Goal: Information Seeking & Learning: Find contact information

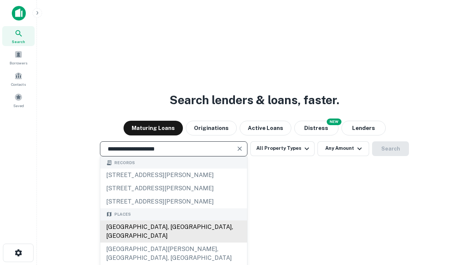
click at [173, 243] on div "Santa Monica, CA, USA" at bounding box center [173, 232] width 147 height 22
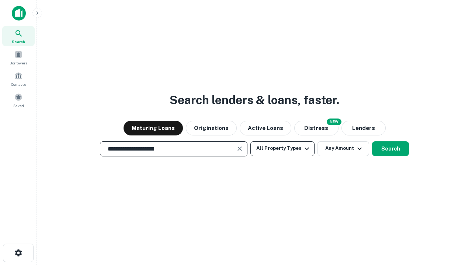
type input "**********"
click at [282, 149] on button "All Property Types" at bounding box center [282, 149] width 64 height 15
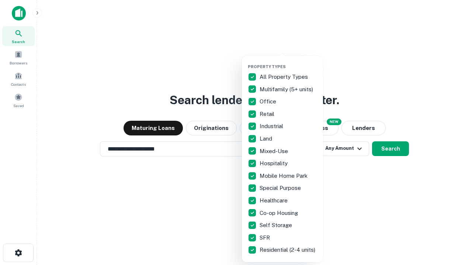
click at [288, 62] on button "button" at bounding box center [288, 62] width 81 height 0
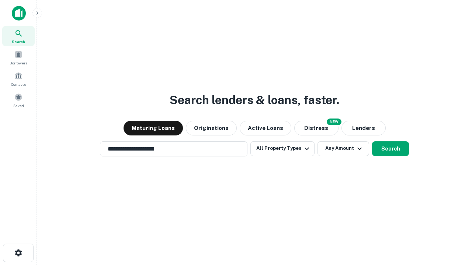
scroll to position [11, 0]
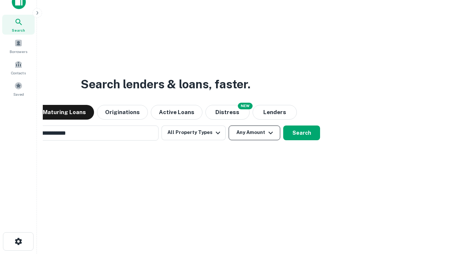
click at [229, 126] on button "Any Amount" at bounding box center [255, 133] width 52 height 15
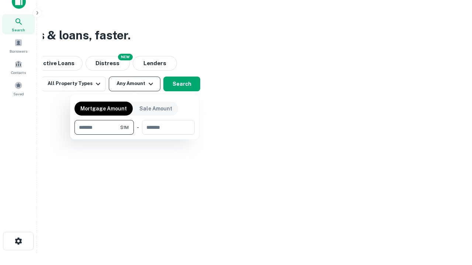
type input "*******"
click at [135, 135] on button "button" at bounding box center [134, 135] width 120 height 0
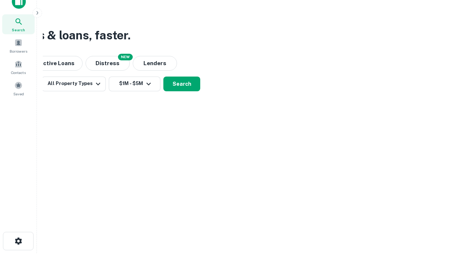
scroll to position [4, 136]
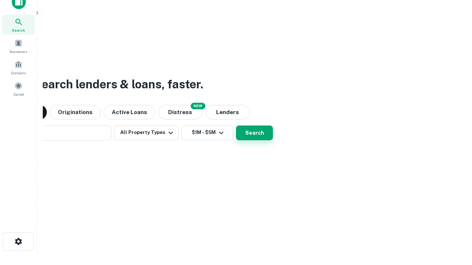
click at [236, 126] on button "Search" at bounding box center [254, 133] width 37 height 15
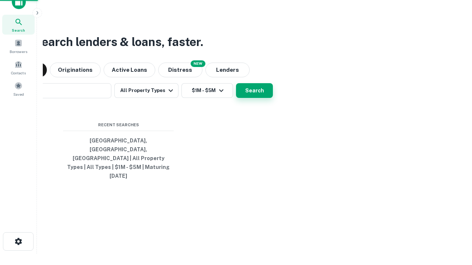
scroll to position [20, 209]
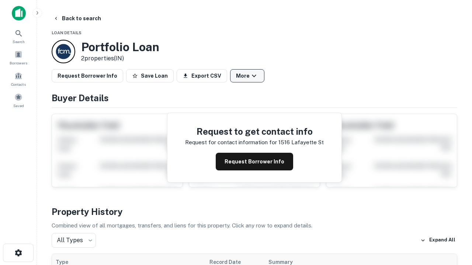
click at [247, 76] on button "More" at bounding box center [247, 75] width 34 height 13
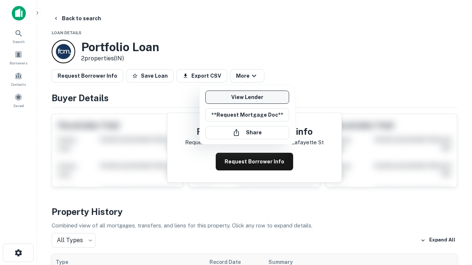
click at [247, 97] on link "View Lender" at bounding box center [247, 97] width 84 height 13
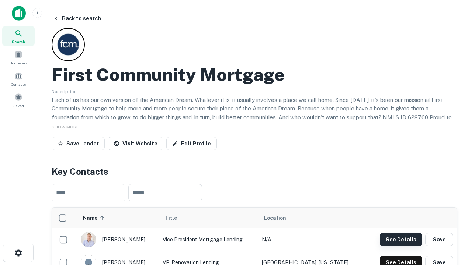
click at [401, 240] on button "See Details" at bounding box center [401, 239] width 42 height 13
click at [18, 253] on icon "button" at bounding box center [18, 253] width 9 height 9
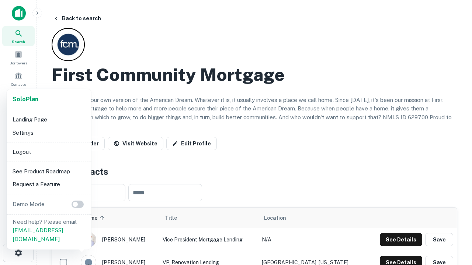
click at [49, 152] on li "Logout" at bounding box center [49, 152] width 79 height 13
